Goal: Information Seeking & Learning: Learn about a topic

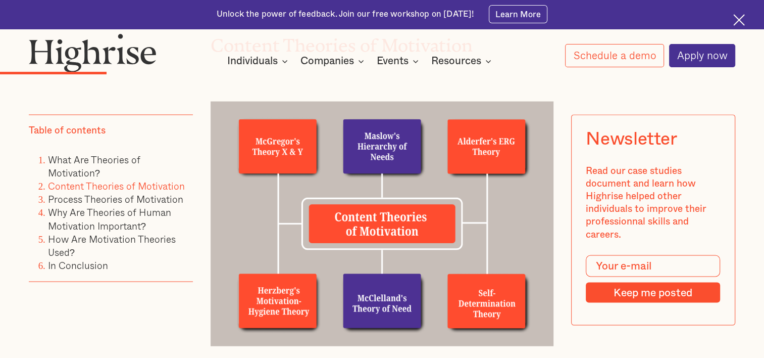
scroll to position [1768, 0]
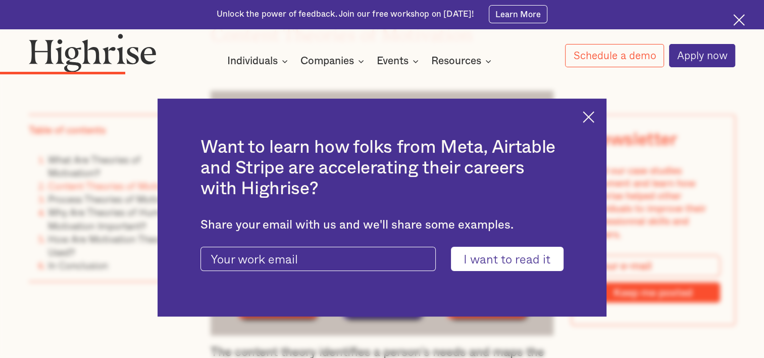
click at [595, 121] on img at bounding box center [589, 117] width 12 height 12
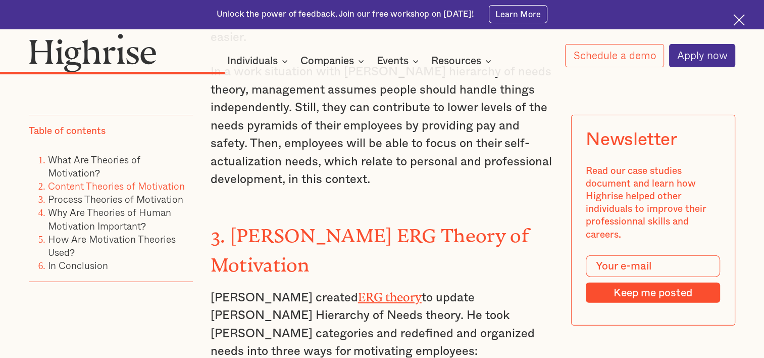
scroll to position [2728, 0]
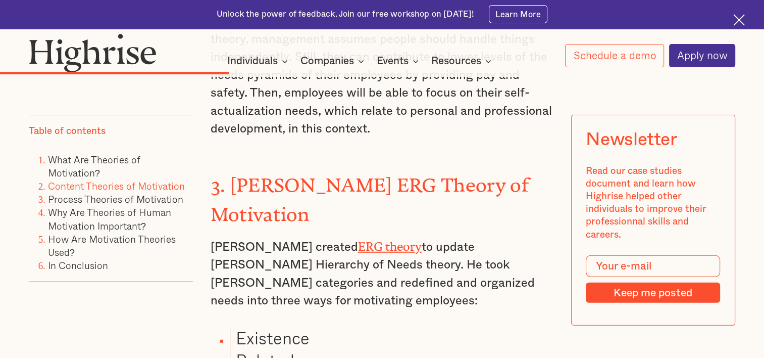
click at [287, 235] on p "[PERSON_NAME] created ERG theory to update [PERSON_NAME] Hierarchy of Needs the…" at bounding box center [383, 272] width 344 height 75
click at [286, 235] on p "[PERSON_NAME] created ERG theory to update [PERSON_NAME] Hierarchy of Needs the…" at bounding box center [383, 272] width 344 height 75
drag, startPoint x: 286, startPoint y: 198, endPoint x: 269, endPoint y: 198, distance: 17.7
click at [269, 235] on p "[PERSON_NAME] created ERG theory to update [PERSON_NAME] Hierarchy of Needs the…" at bounding box center [383, 272] width 344 height 75
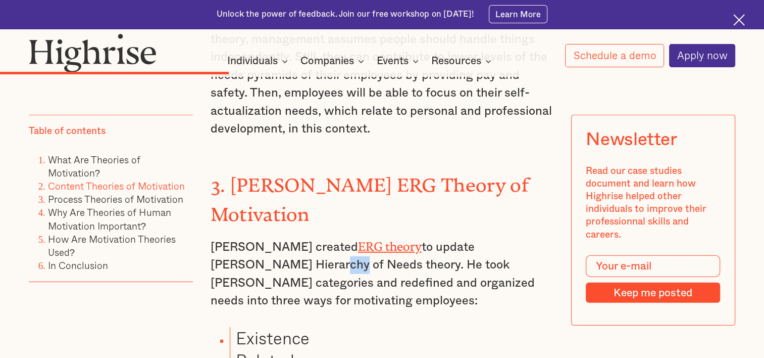
click at [269, 235] on p "[PERSON_NAME] created ERG theory to update [PERSON_NAME] Hierarchy of Needs the…" at bounding box center [383, 272] width 344 height 75
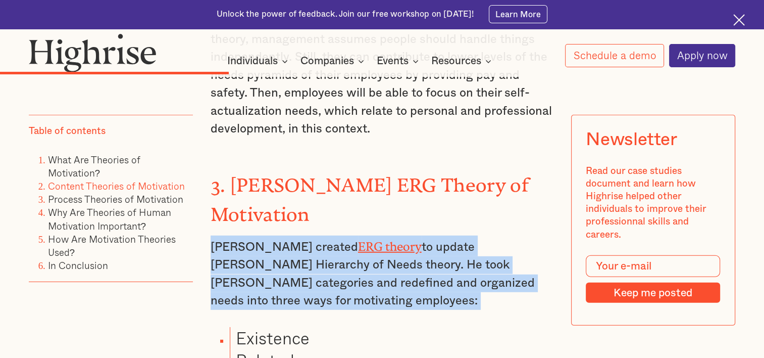
click at [269, 235] on p "[PERSON_NAME] created ERG theory to update [PERSON_NAME] Hierarchy of Needs the…" at bounding box center [383, 272] width 344 height 75
copy p "[PERSON_NAME] created ERG theory to update [PERSON_NAME] Hierarchy of Needs the…"
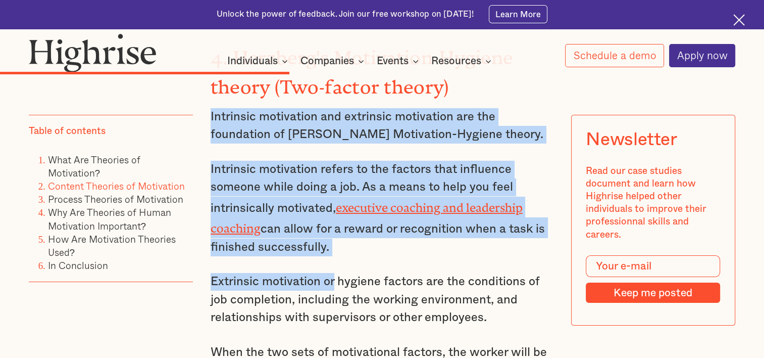
scroll to position [3385, 0]
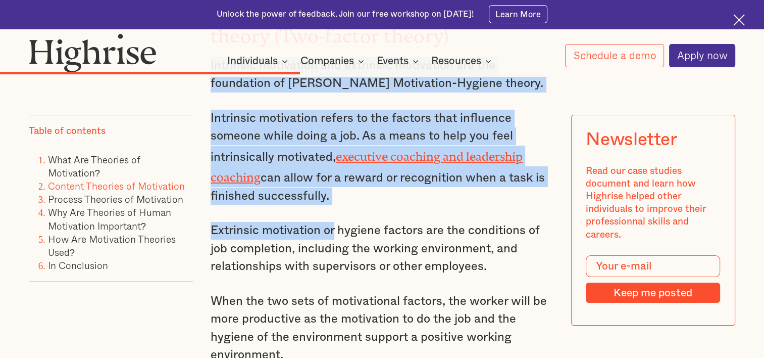
drag, startPoint x: 210, startPoint y: 146, endPoint x: 359, endPoint y: 279, distance: 199.3
copy div "Intrinsic motivation and extrinsic motivation are the foundation of [PERSON_NAM…"
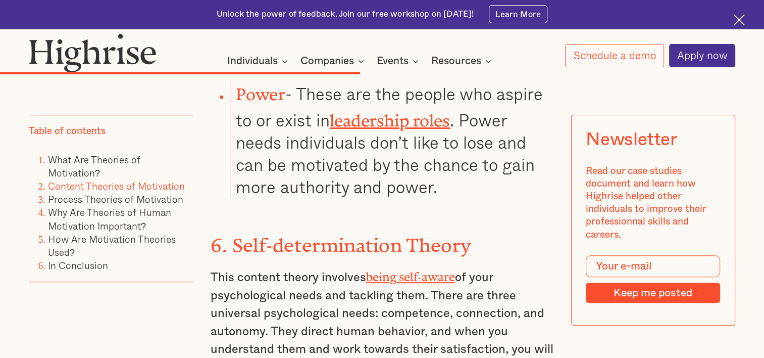
scroll to position [4041, 0]
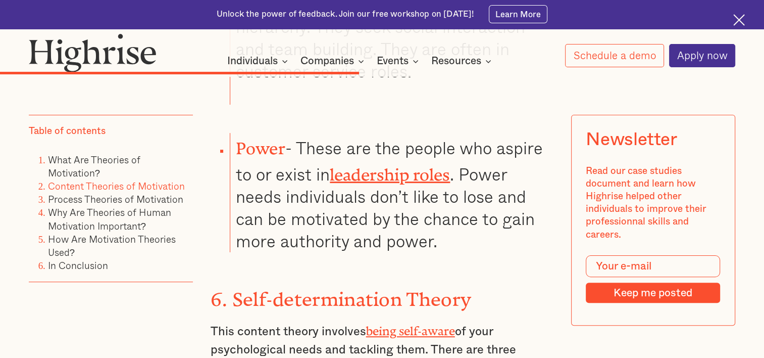
drag, startPoint x: 232, startPoint y: 210, endPoint x: 478, endPoint y: 206, distance: 246.1
click at [478, 282] on h3 "6. Self-determination Theory" at bounding box center [383, 296] width 344 height 29
copy strong "Self-determination Theory"
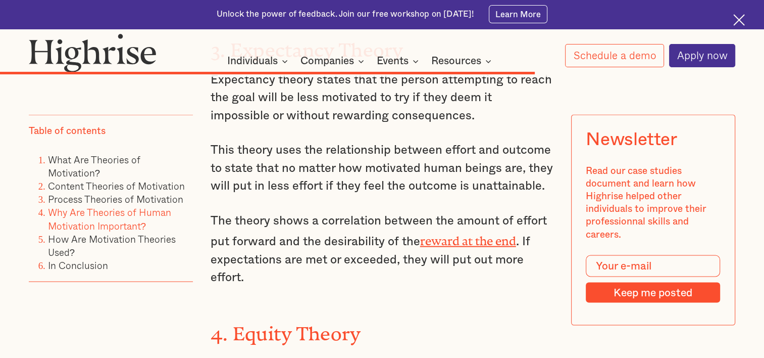
scroll to position [5709, 0]
